Goal: Task Accomplishment & Management: Manage account settings

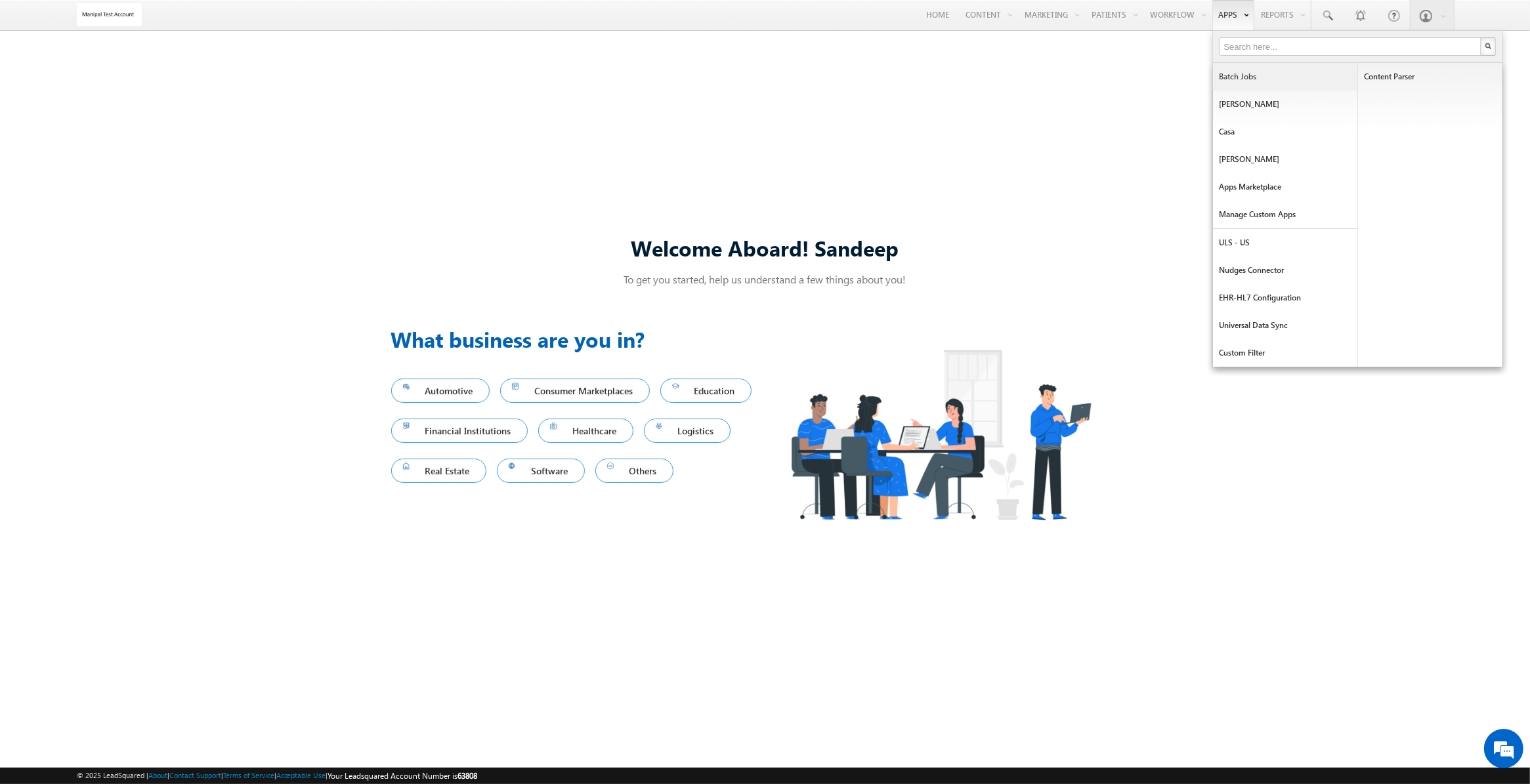
click at [1228, 82] on link "Batch Jobs" at bounding box center [1285, 77] width 145 height 27
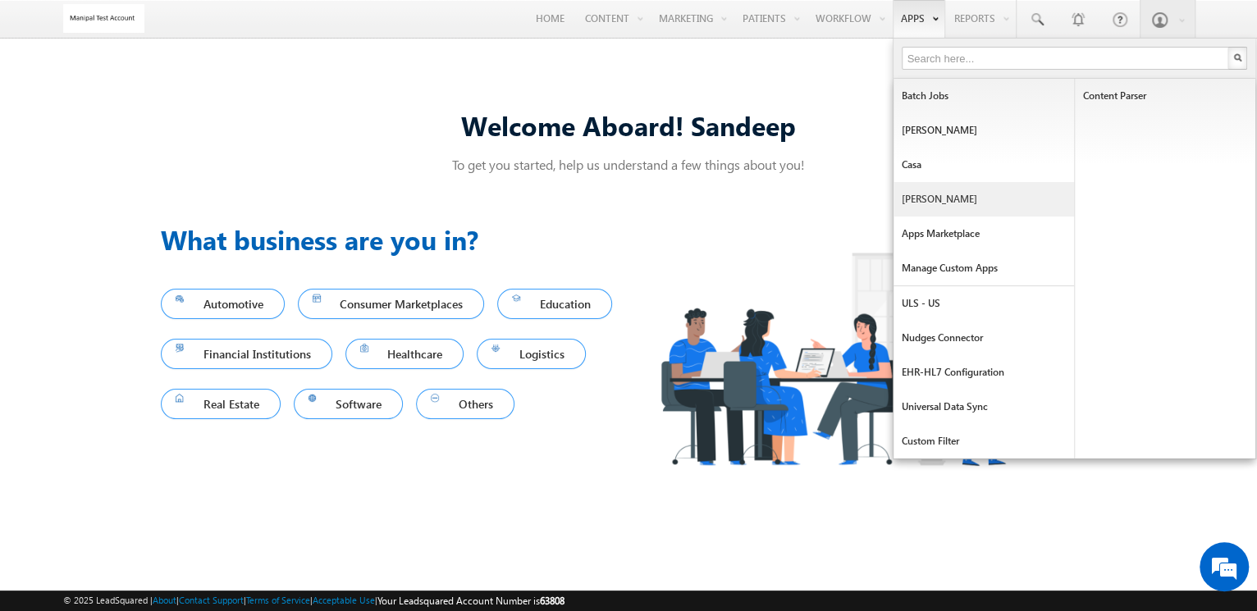
click at [947, 188] on link "[PERSON_NAME]" at bounding box center [983, 199] width 181 height 34
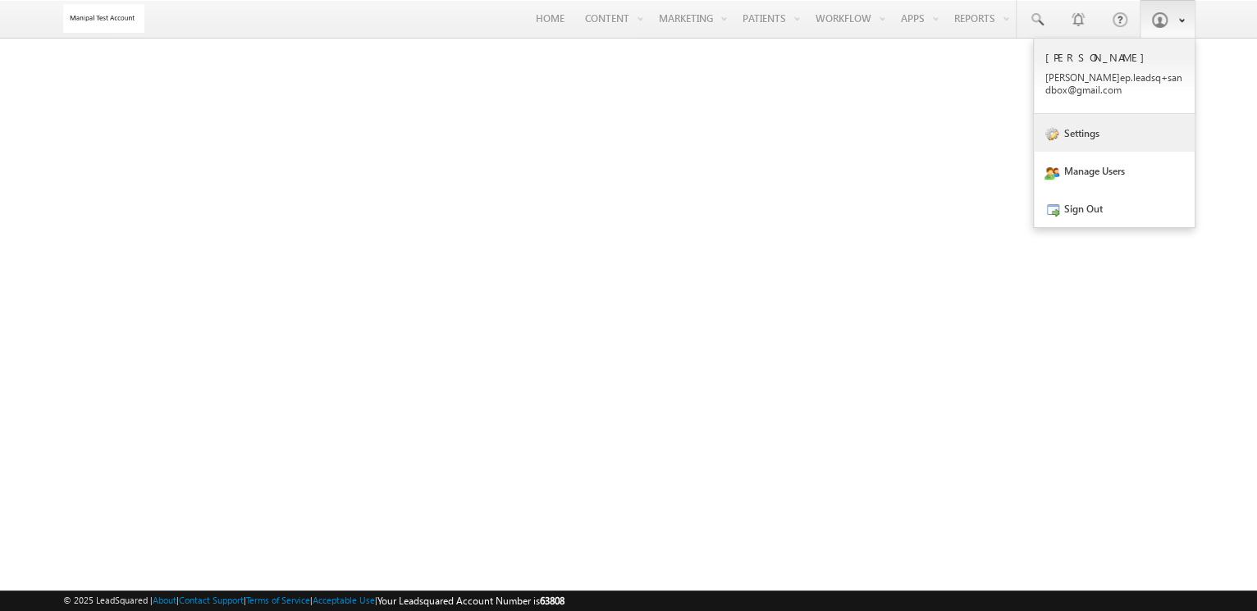
click at [1093, 144] on link "Settings" at bounding box center [1114, 133] width 161 height 38
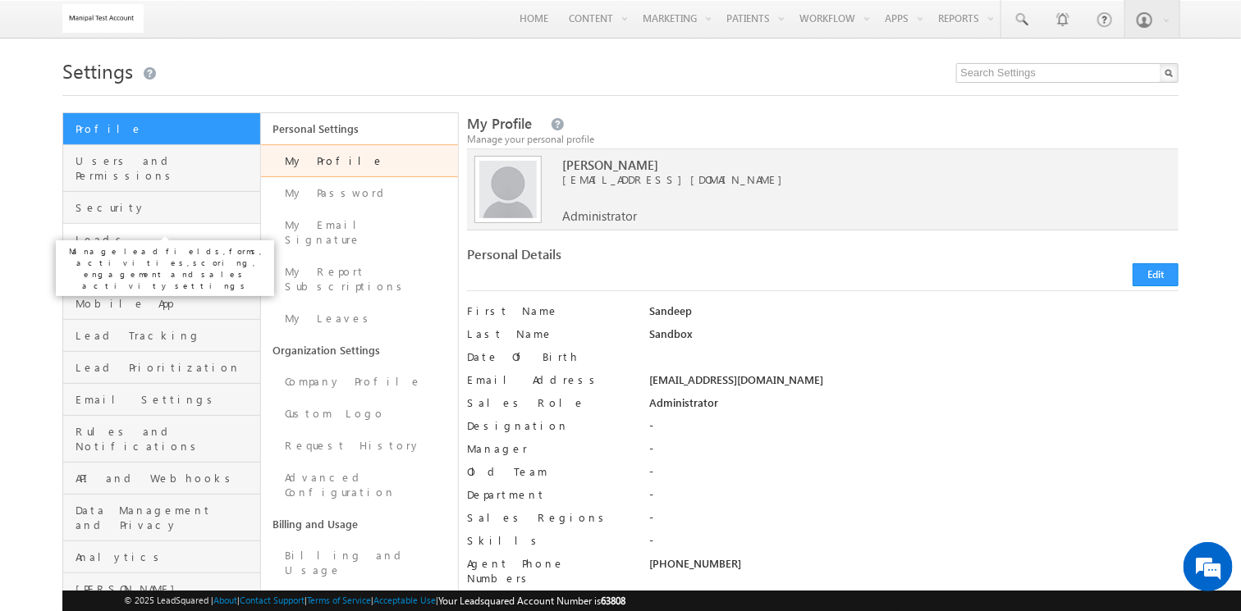
click at [197, 232] on span "Leads" at bounding box center [165, 239] width 181 height 15
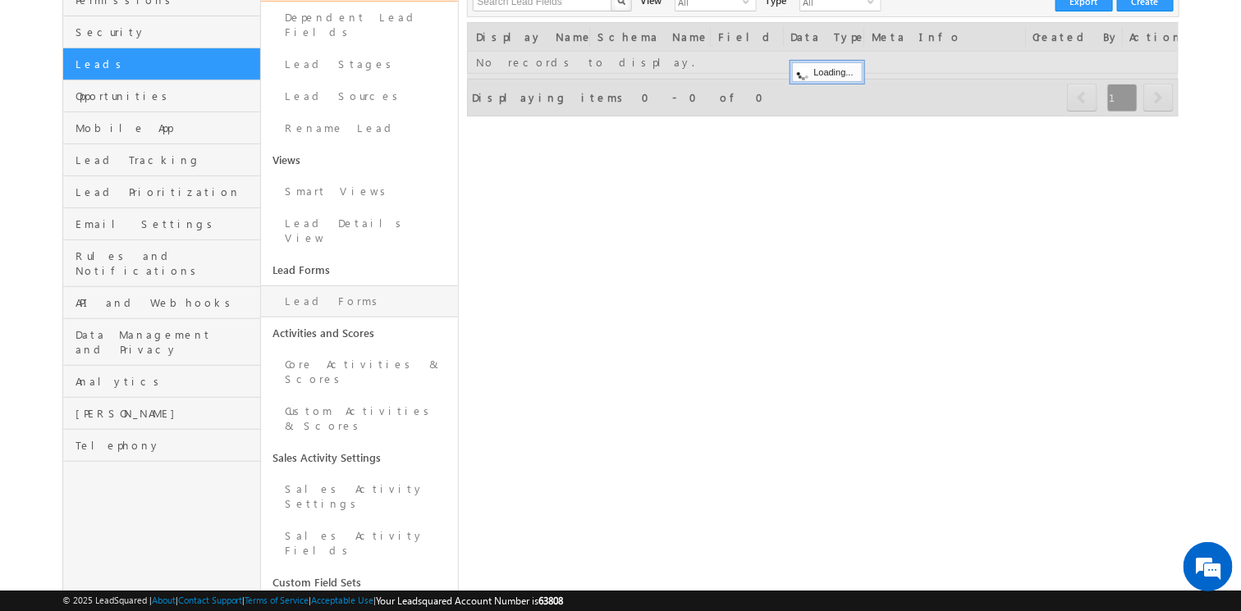
scroll to position [177, 0]
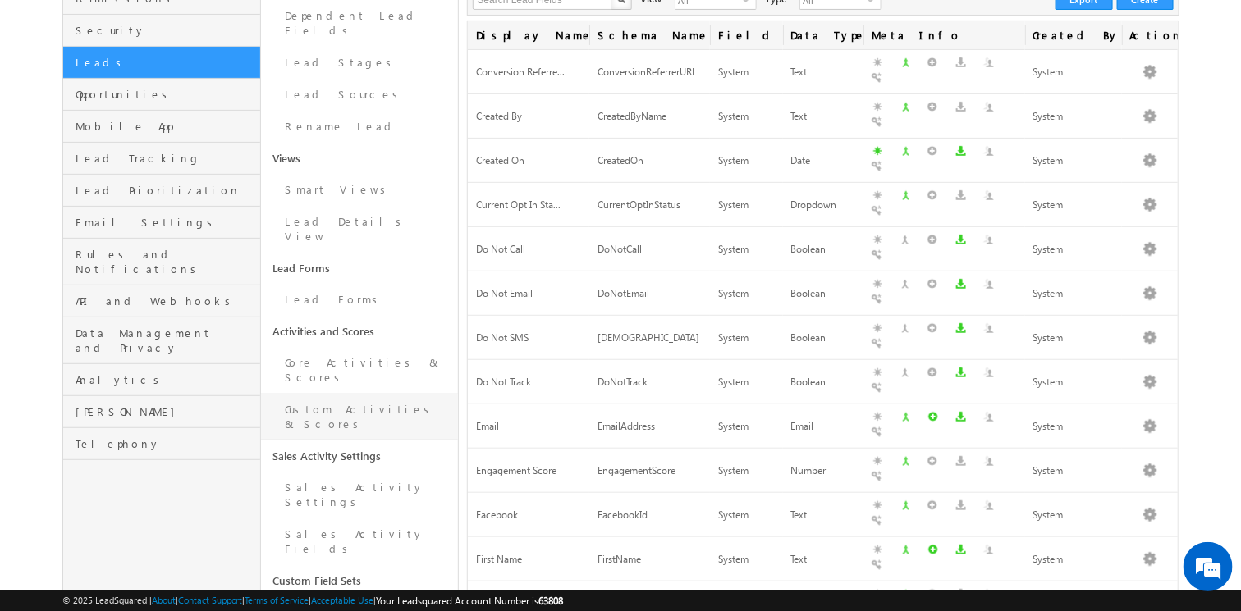
click at [377, 394] on link "Custom Activities & Scores" at bounding box center [360, 417] width 198 height 47
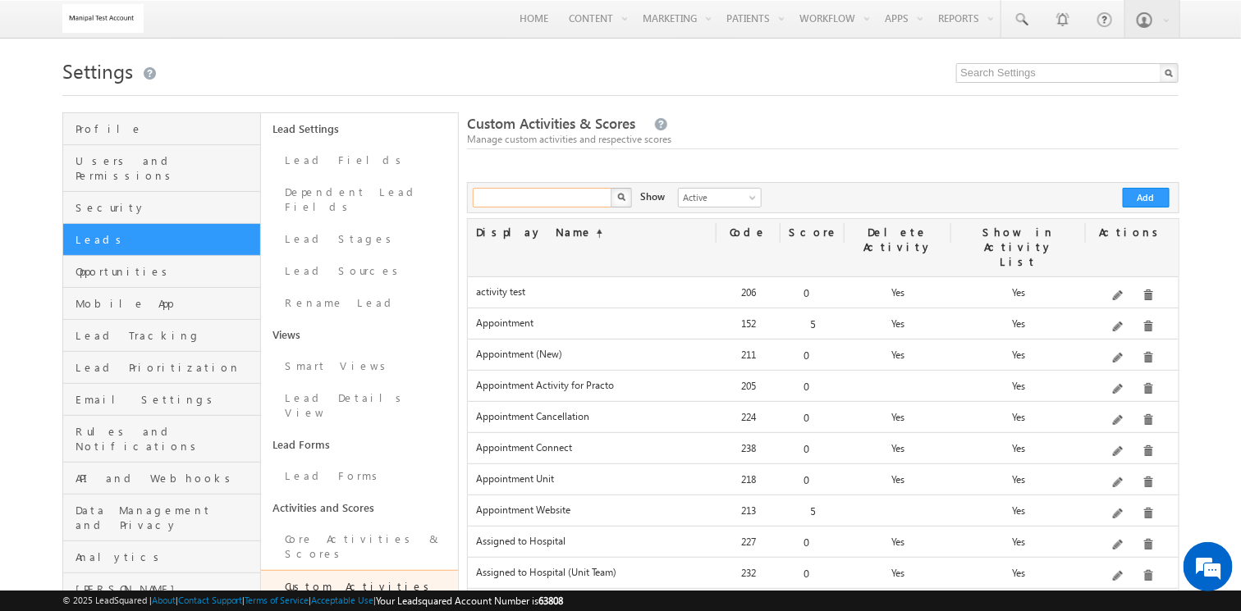
click at [539, 189] on input "text" at bounding box center [543, 198] width 140 height 20
type input "patient"
click at [610, 188] on button "button" at bounding box center [620, 198] width 21 height 20
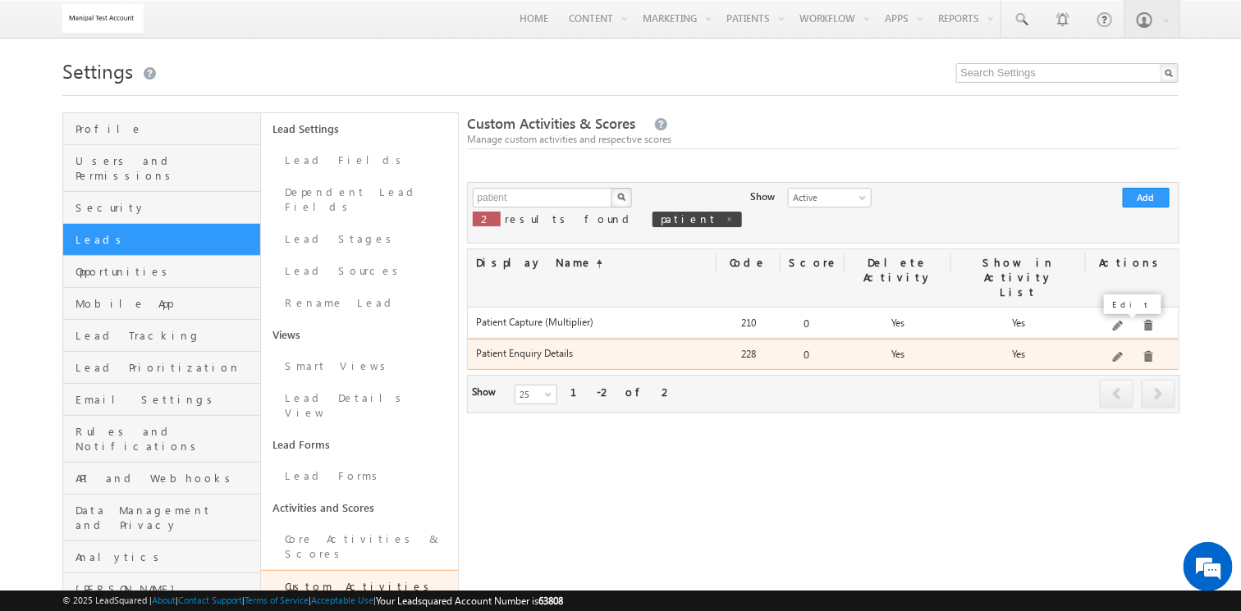
click at [1122, 352] on span at bounding box center [1119, 358] width 12 height 12
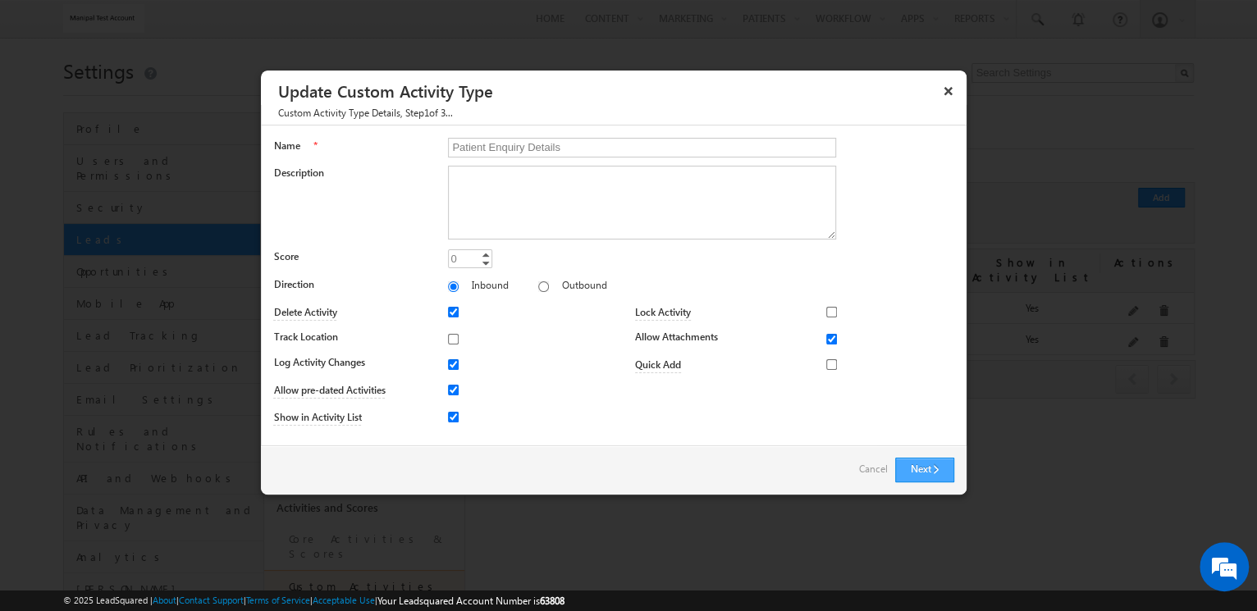
click at [940, 464] on button "Next" at bounding box center [924, 470] width 59 height 25
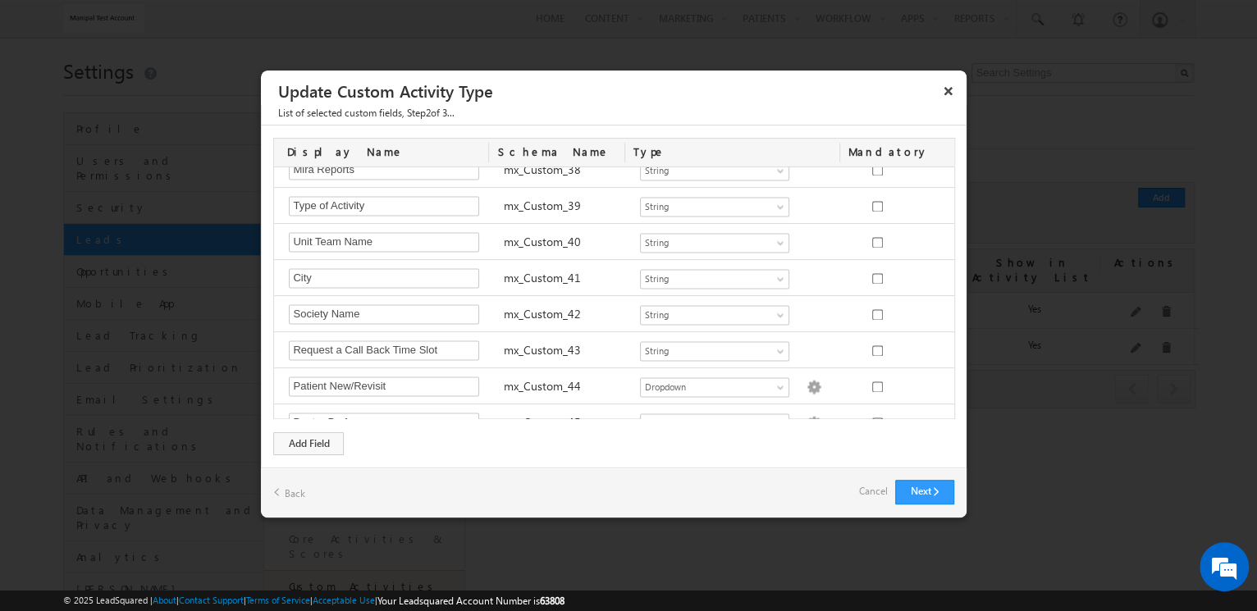
scroll to position [1718, 0]
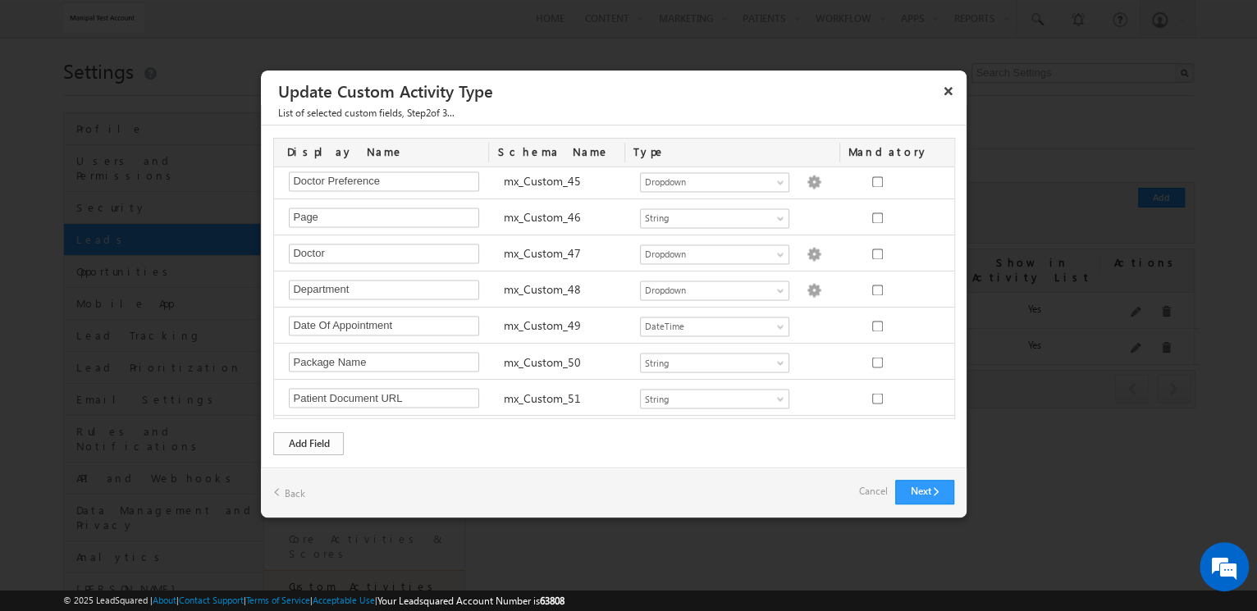
click at [324, 434] on div "Add a custom field" at bounding box center [354, 422] width 167 height 28
click at [320, 439] on div "Add Field" at bounding box center [308, 443] width 71 height 23
click at [383, 425] on input "text" at bounding box center [384, 435] width 190 height 20
type input "Patient User ID"
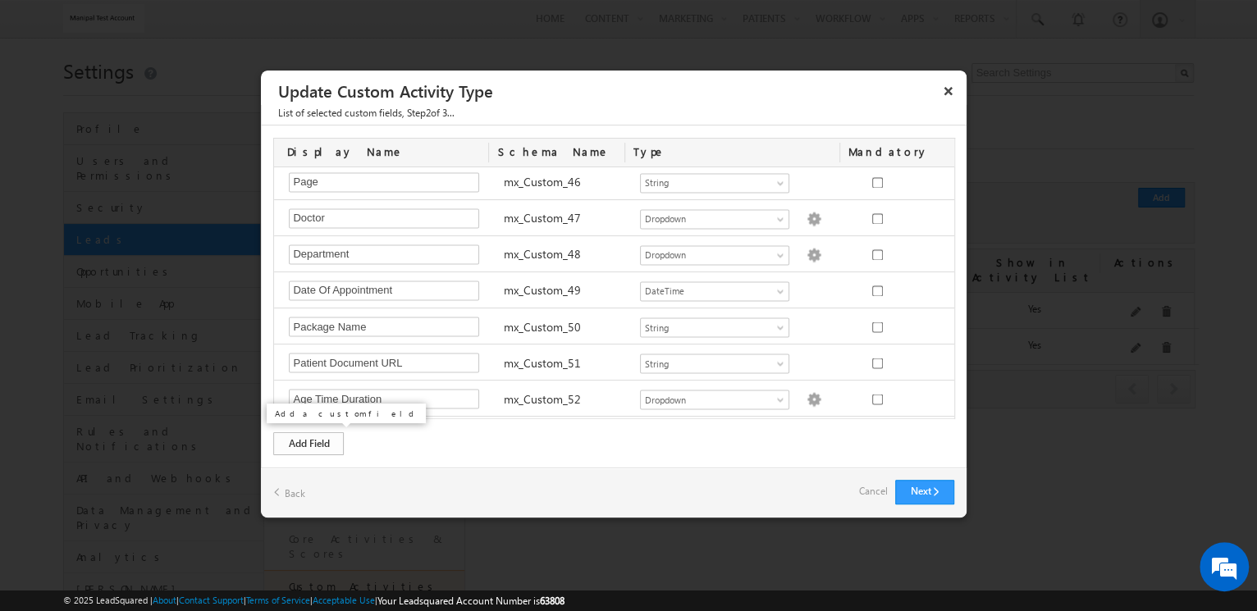
click at [327, 432] on div "Add Field" at bounding box center [308, 443] width 71 height 23
click at [371, 425] on input "text" at bounding box center [384, 435] width 190 height 20
paste input "Client Id"
type input "Client Id"
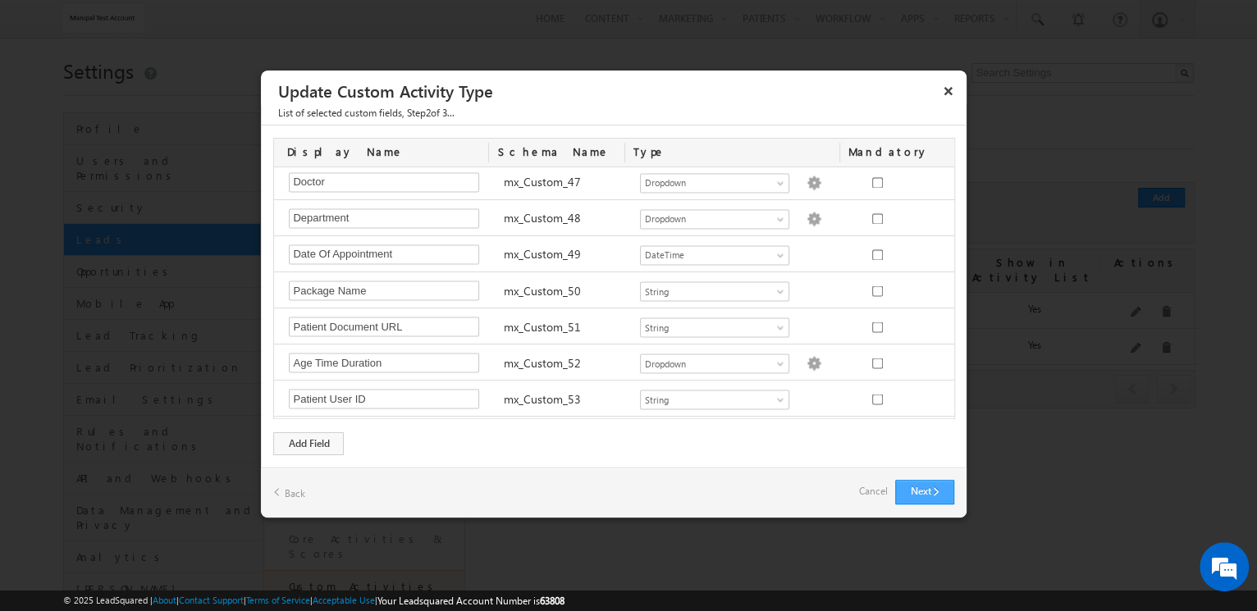
click at [932, 487] on button "Next" at bounding box center [924, 492] width 59 height 25
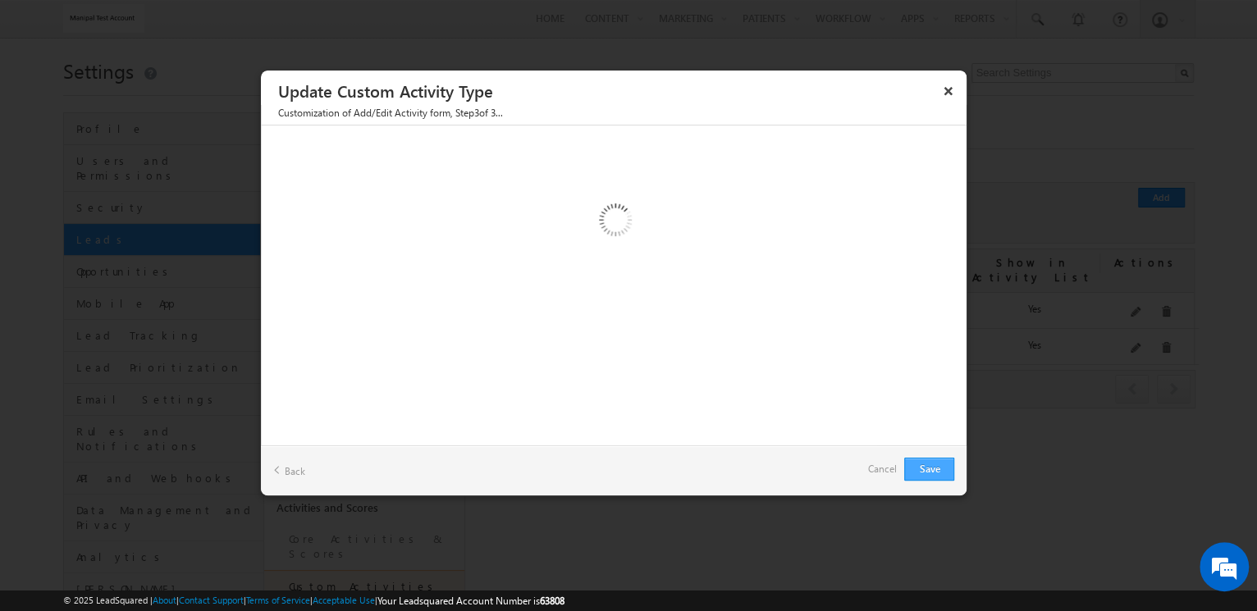
click at [932, 487] on div "Save Back Cancel" at bounding box center [614, 471] width 706 height 50
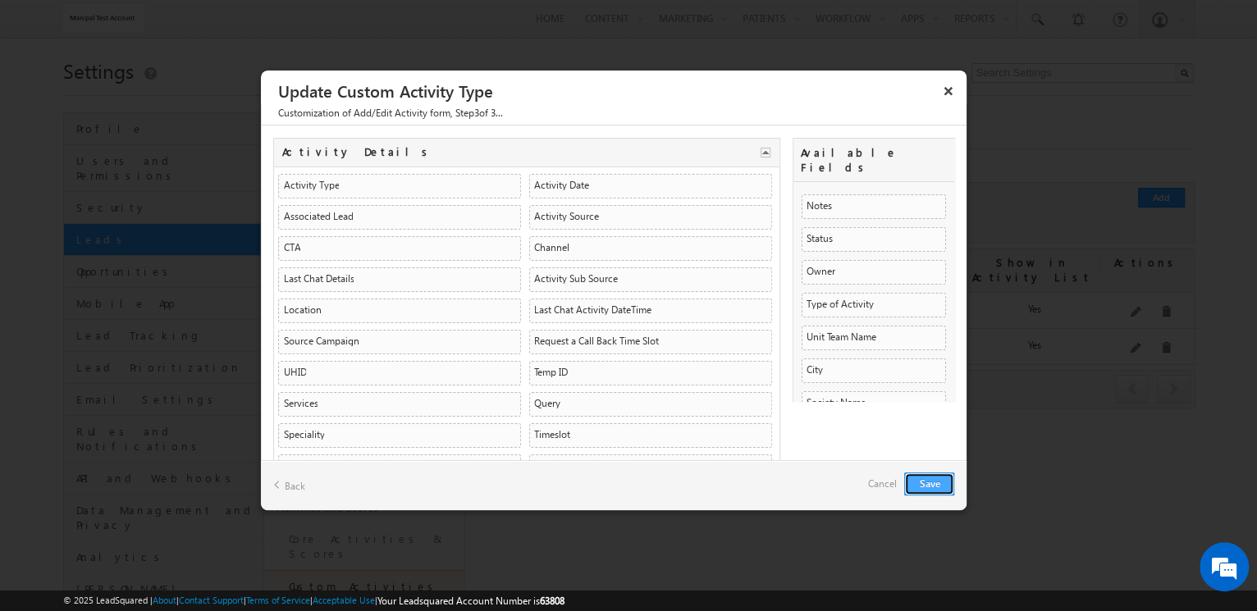
click at [933, 483] on button "Save" at bounding box center [929, 484] width 50 height 23
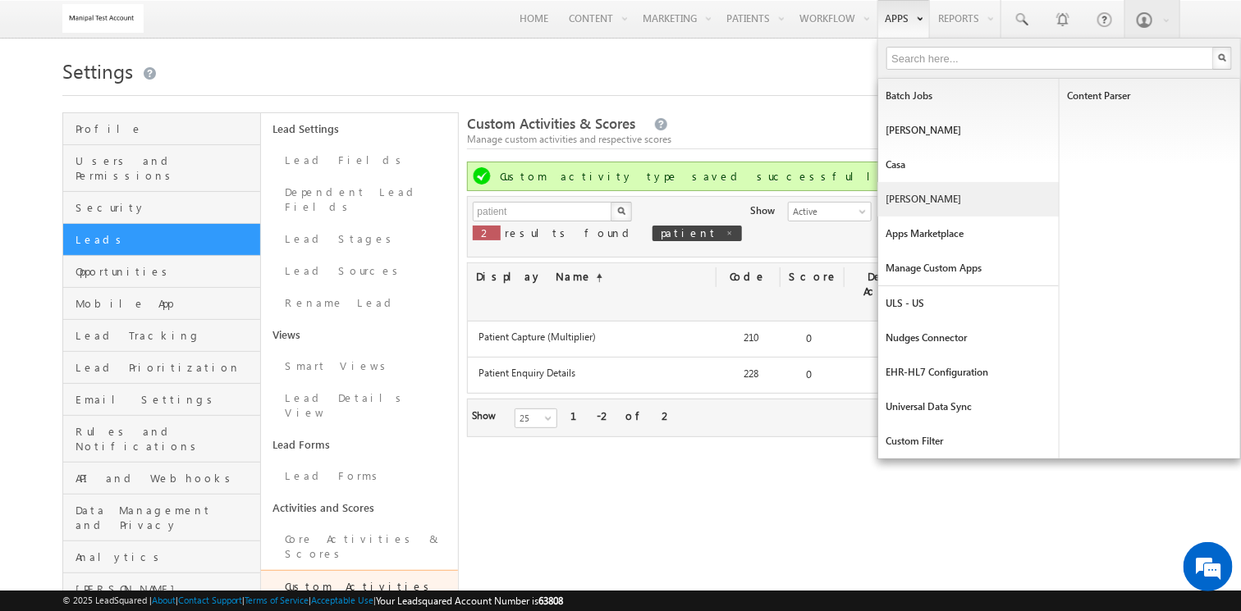
click at [928, 183] on link "[PERSON_NAME]" at bounding box center [968, 199] width 181 height 34
